Goal: Transaction & Acquisition: Purchase product/service

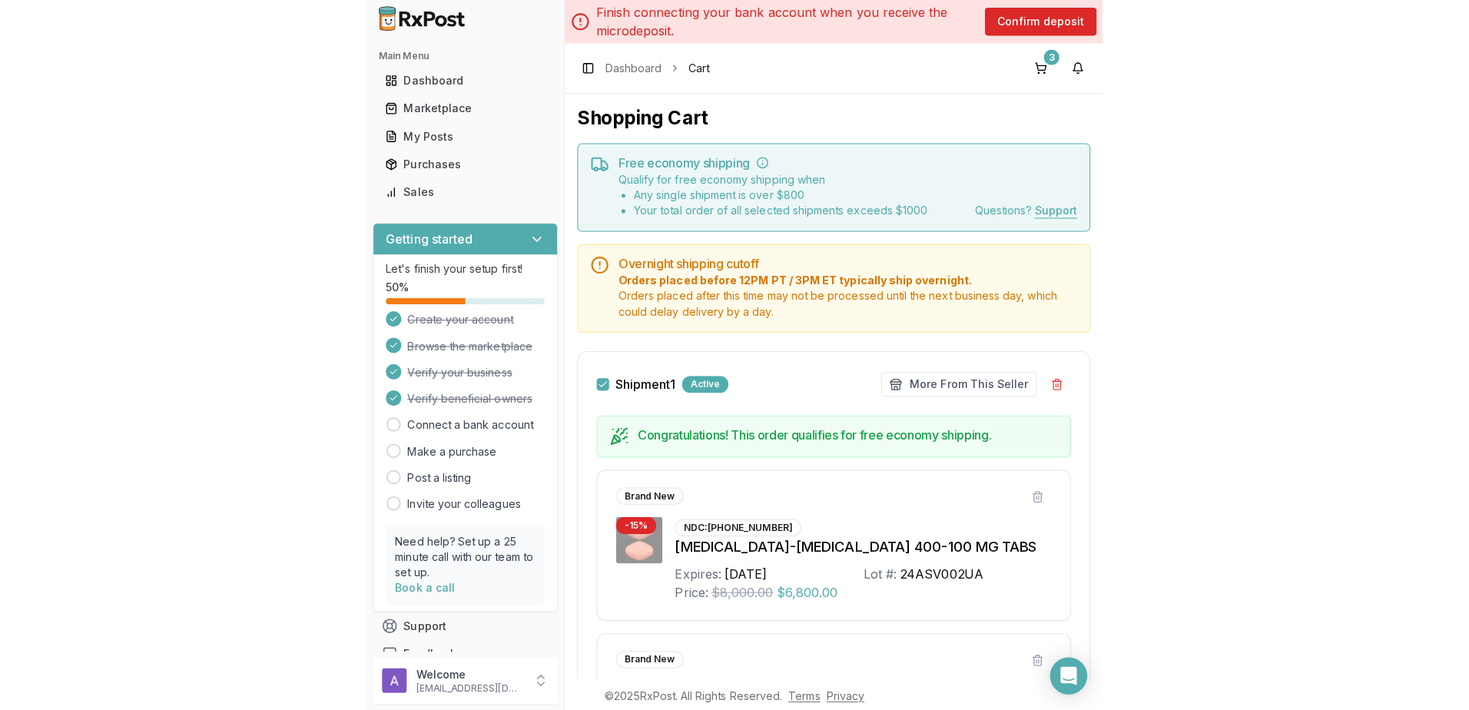
scroll to position [154, 0]
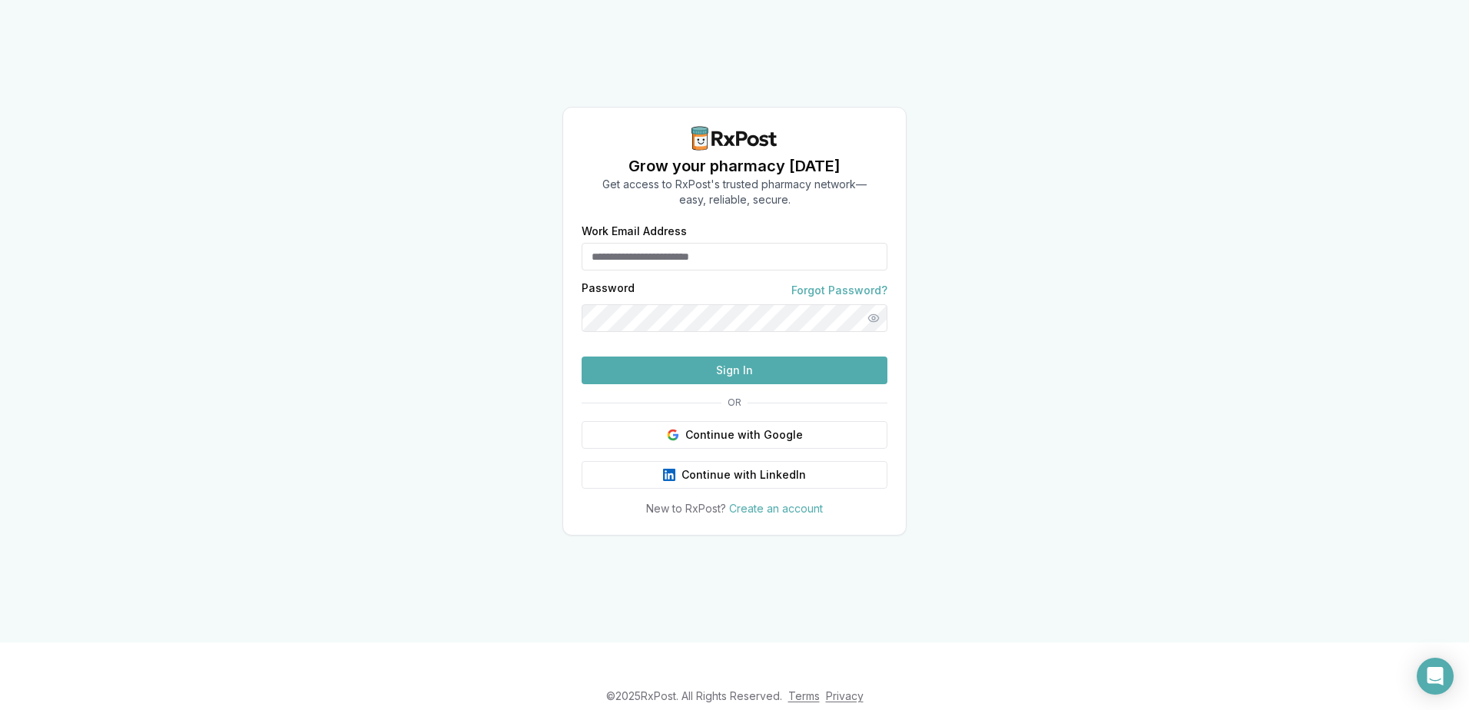
click at [673, 243] on input "Work Email Address" at bounding box center [735, 257] width 306 height 28
click at [730, 449] on button "Continue with Google" at bounding box center [735, 435] width 306 height 28
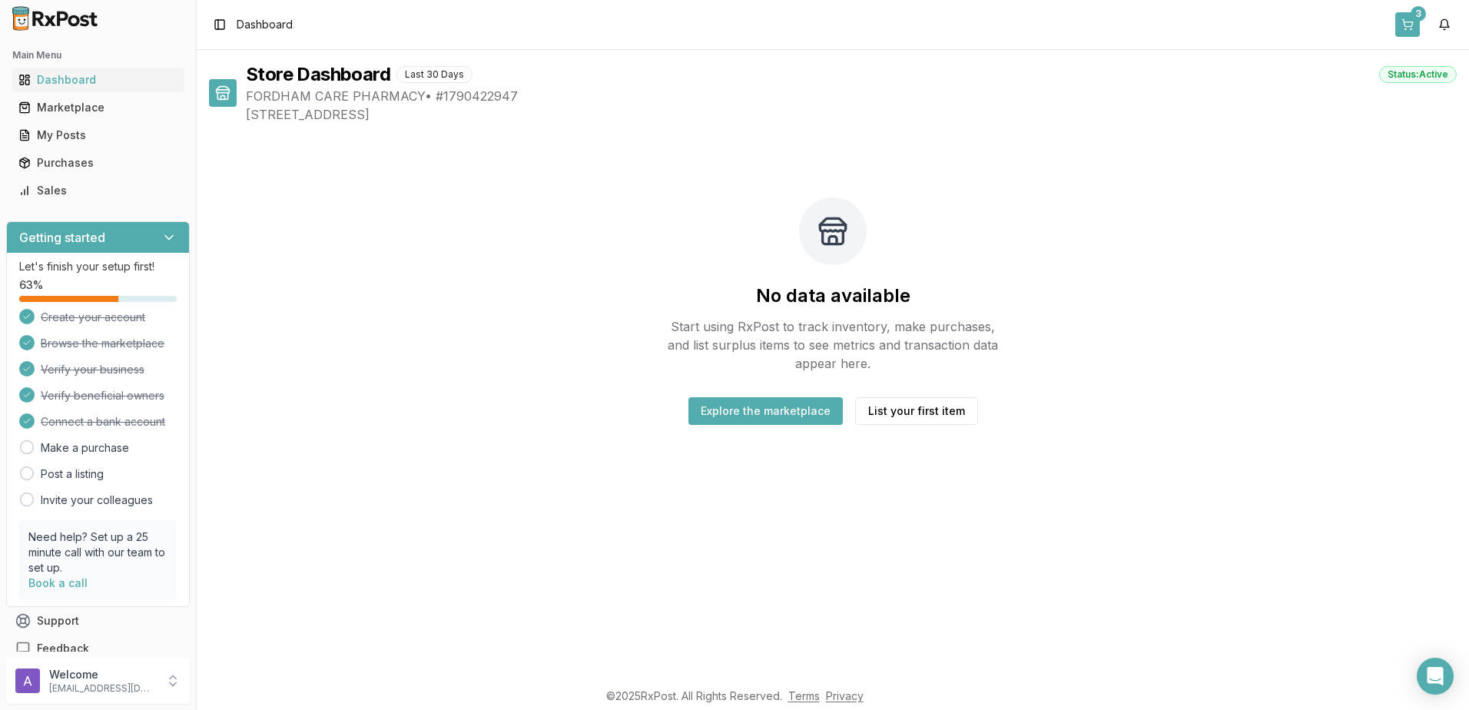
click at [1404, 28] on button "3" at bounding box center [1407, 24] width 25 height 25
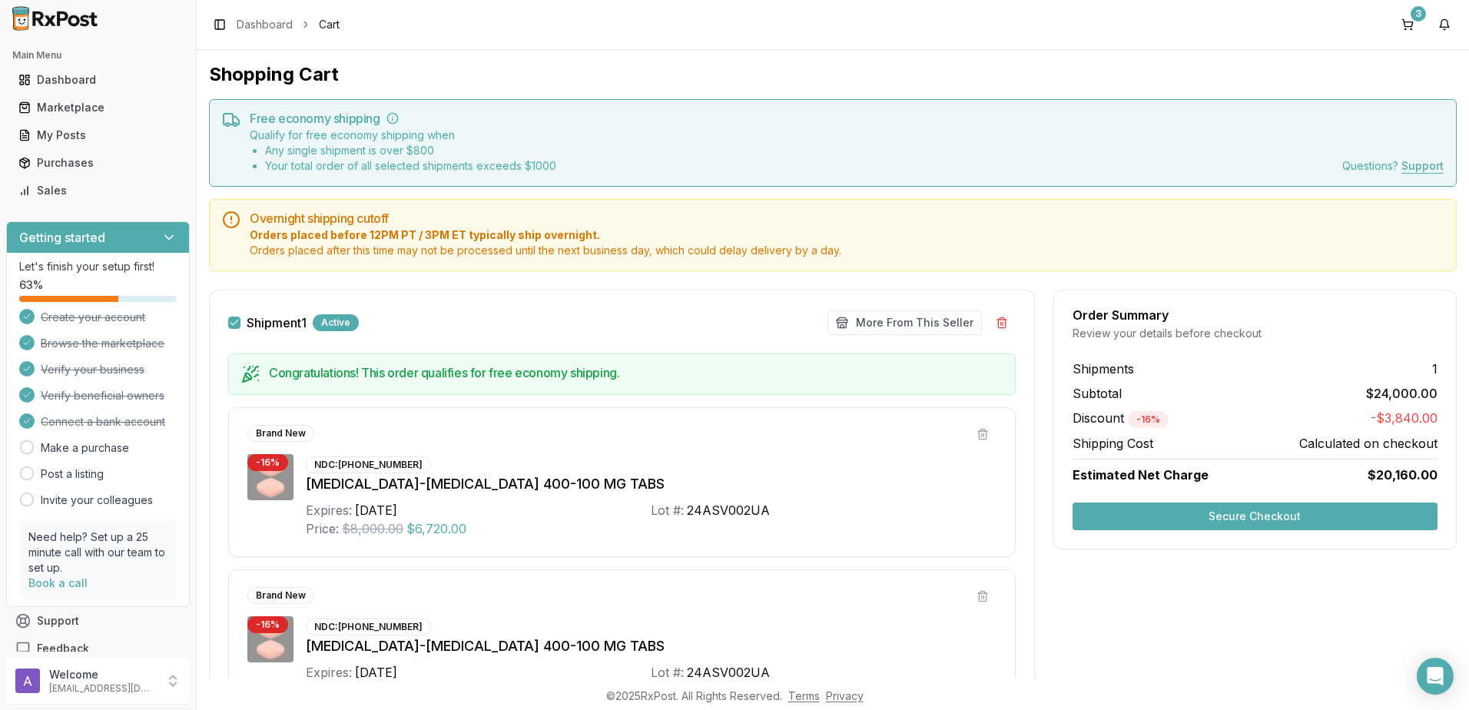
scroll to position [77, 0]
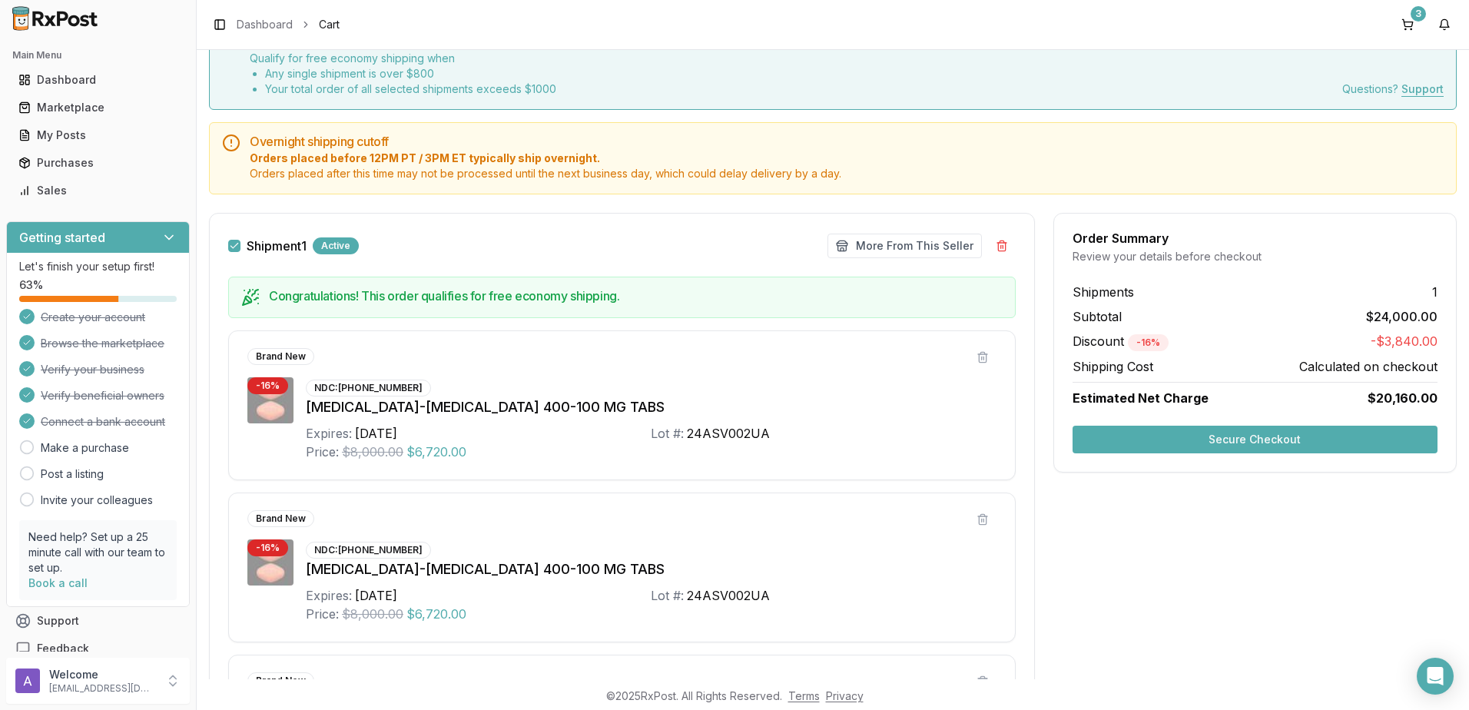
click at [1259, 442] on button "Secure Checkout" at bounding box center [1255, 440] width 365 height 28
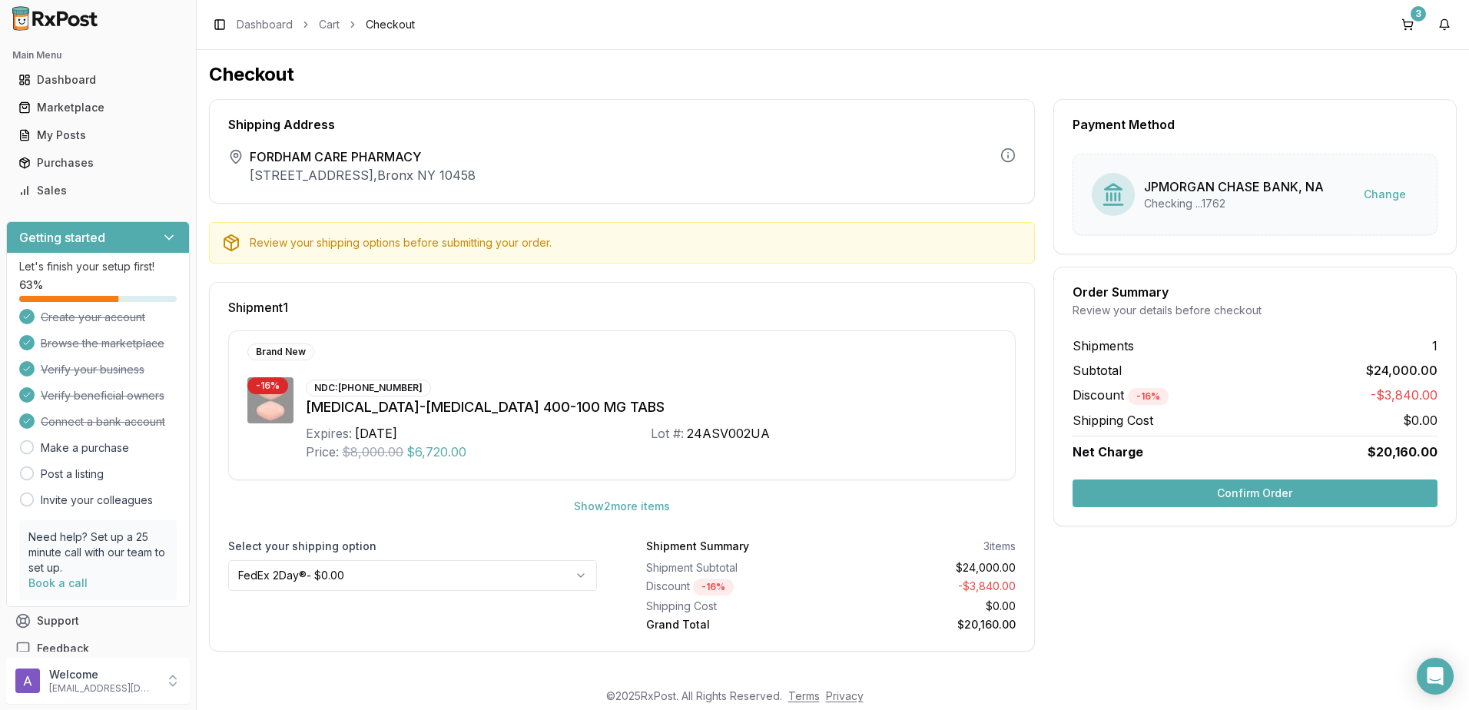
click at [586, 579] on html "Main Menu Dashboard Marketplace My Posts Purchases Sales Getting started Let's …" at bounding box center [734, 355] width 1469 height 710
click at [76, 626] on button "Support" at bounding box center [98, 621] width 184 height 28
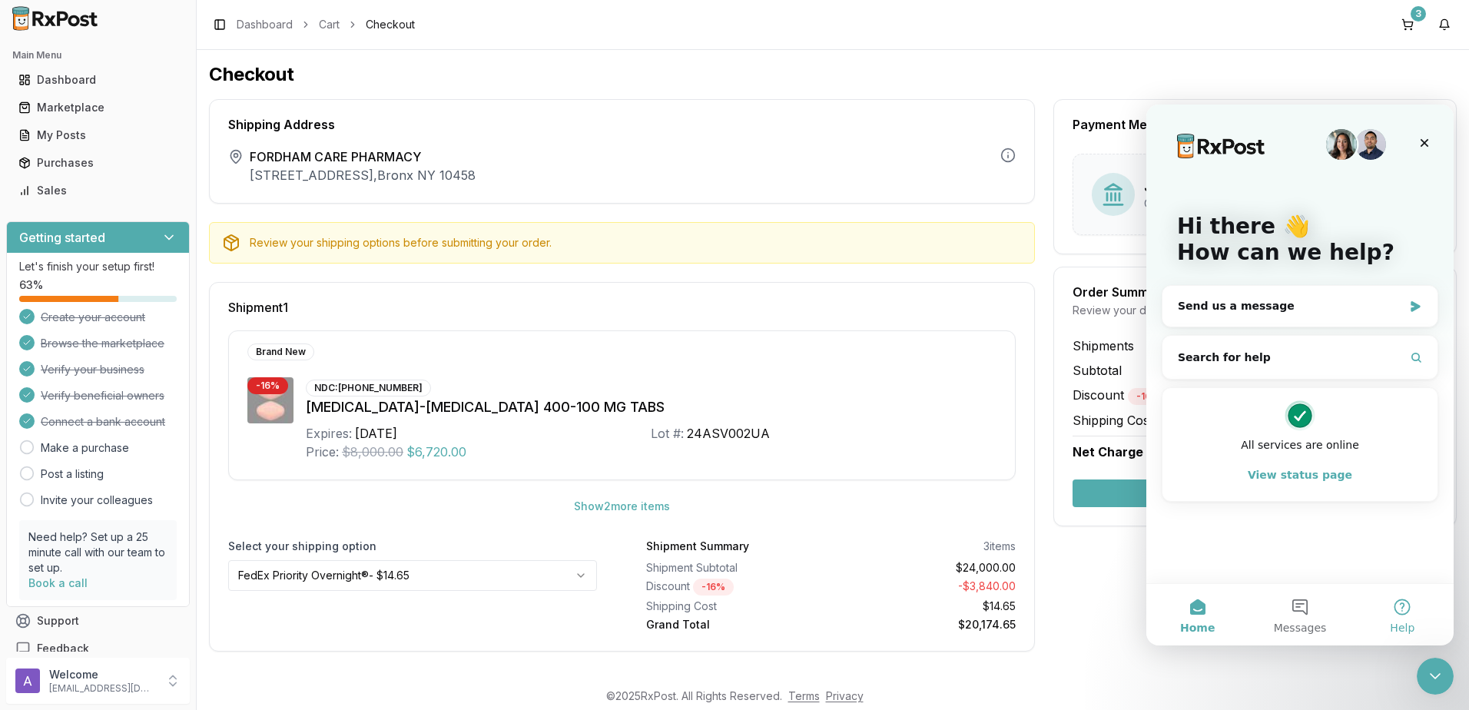
click at [1399, 624] on span "Help" at bounding box center [1402, 627] width 25 height 11
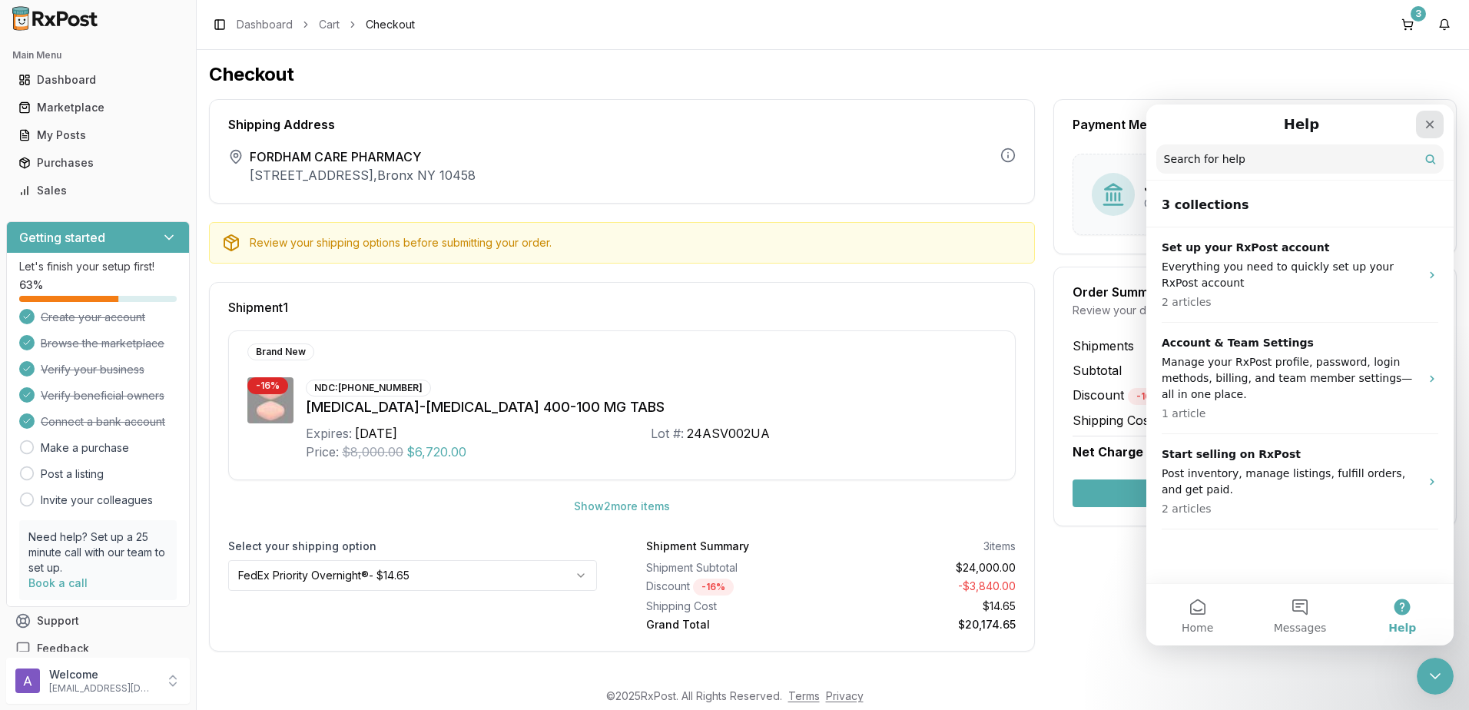
click at [1423, 125] on div "Close" at bounding box center [1430, 125] width 28 height 28
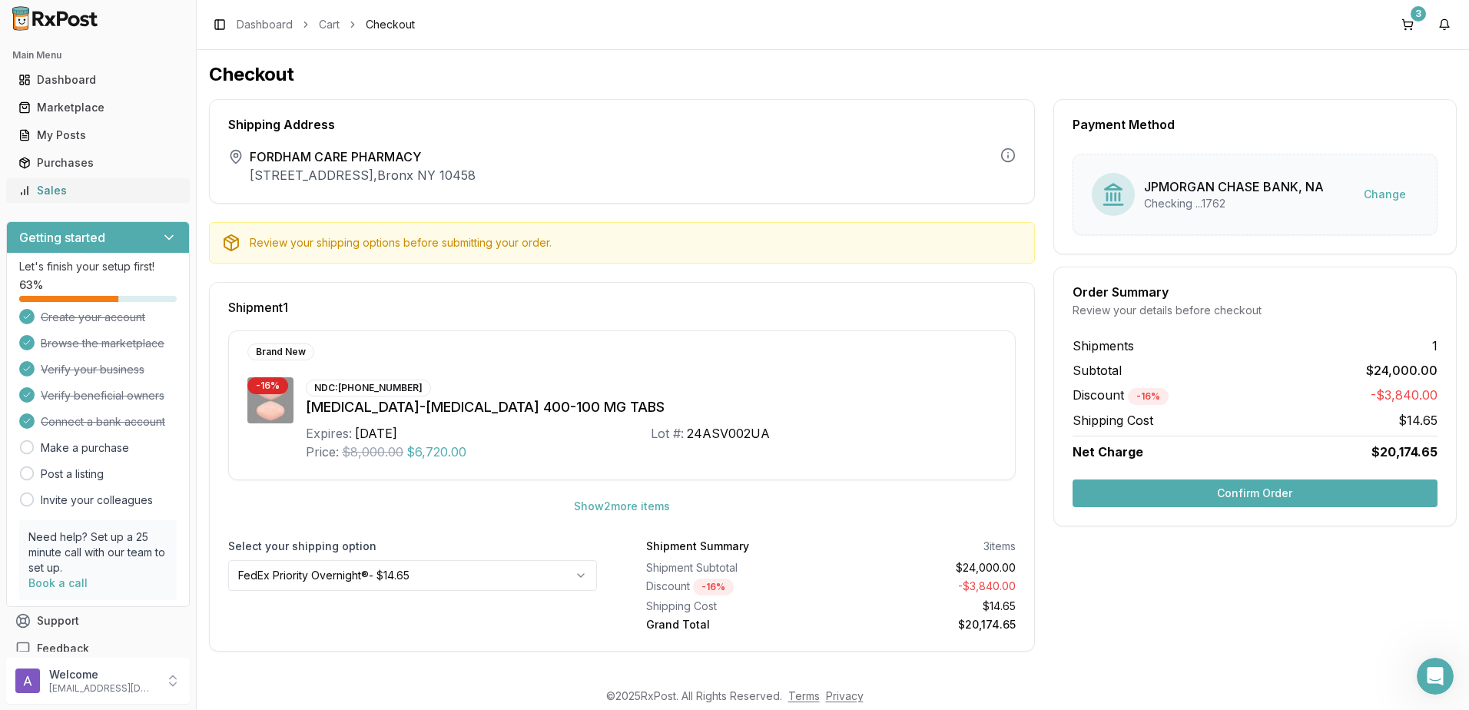
click at [101, 185] on div "Sales" at bounding box center [97, 190] width 159 height 15
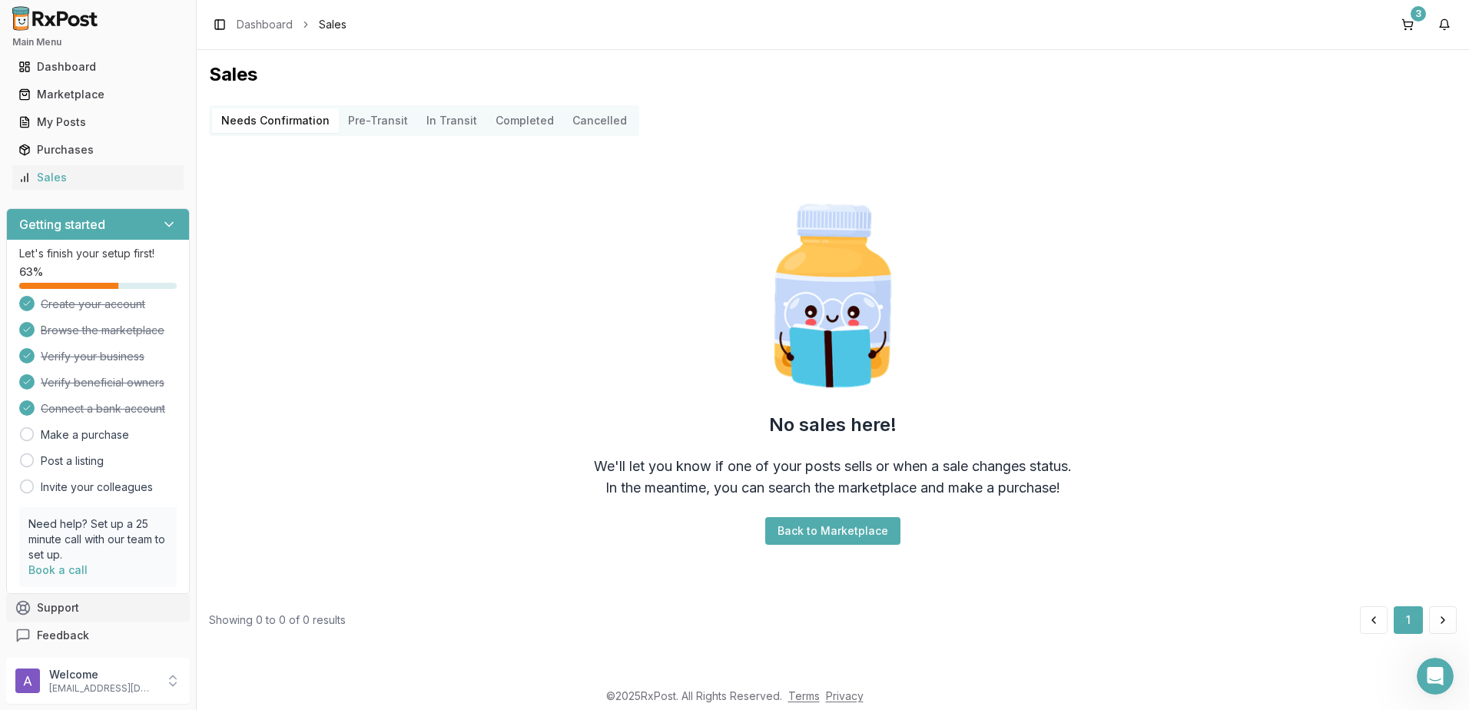
scroll to position [17, 0]
click at [59, 635] on span "Feedback" at bounding box center [63, 631] width 52 height 15
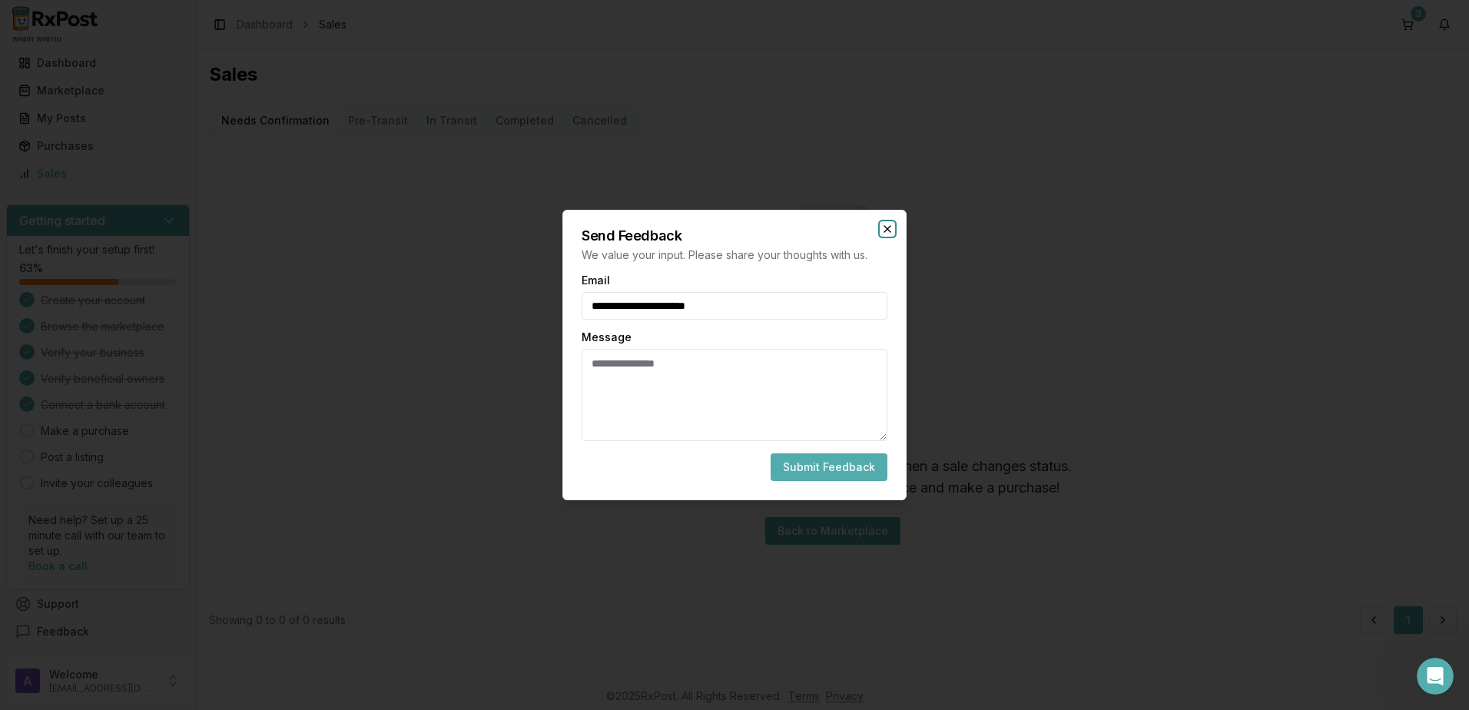
click at [892, 225] on icon "button" at bounding box center [887, 229] width 12 height 12
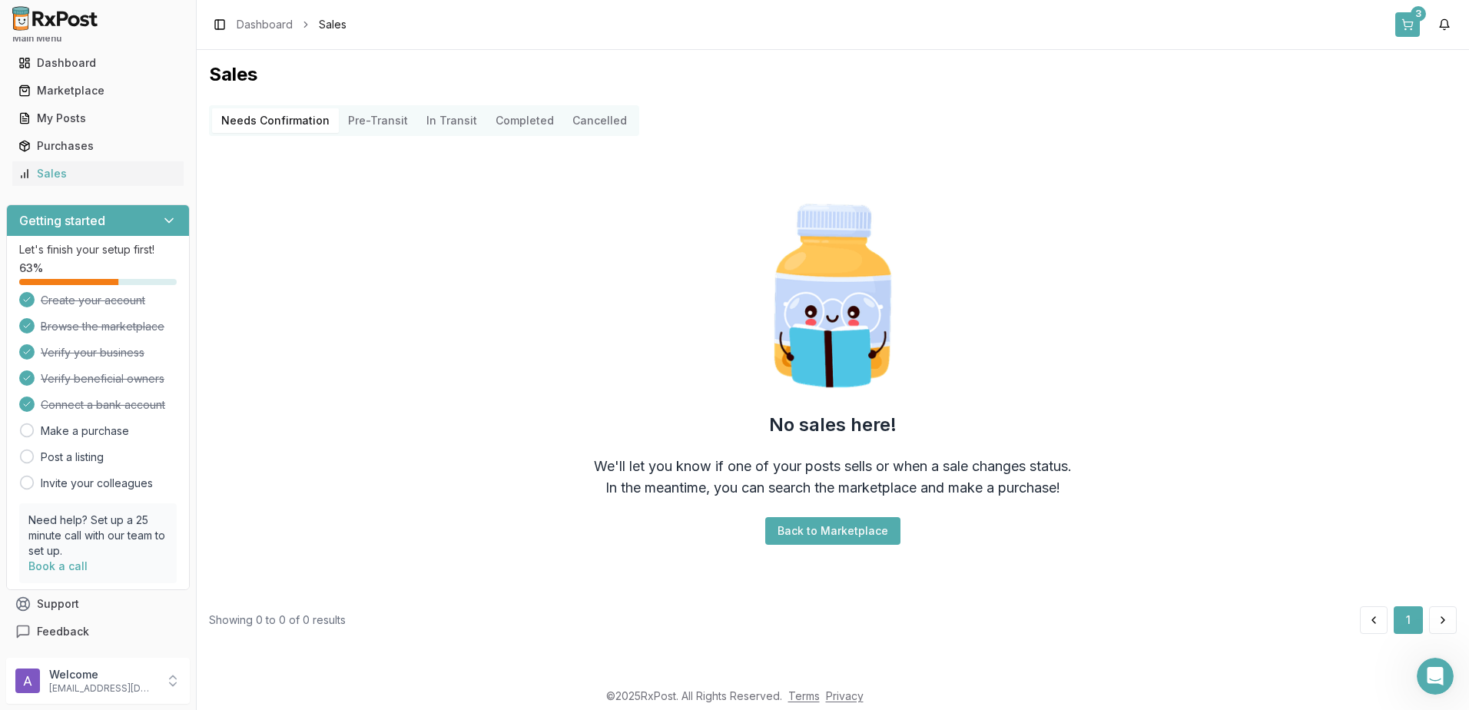
click at [1415, 31] on button "3" at bounding box center [1407, 24] width 25 height 25
